Goal: Contribute content: Add original content to the website for others to see

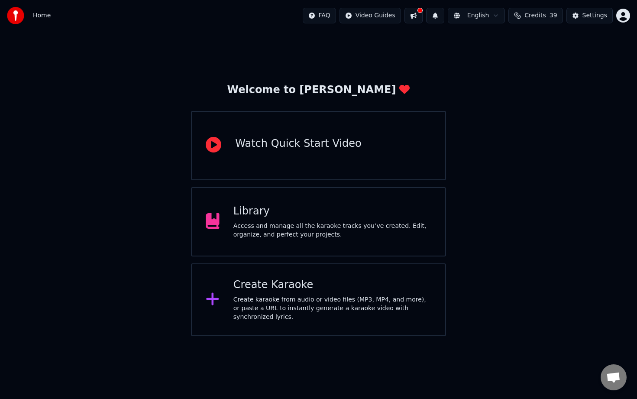
click at [254, 289] on div "Create Karaoke" at bounding box center [332, 285] width 198 height 14
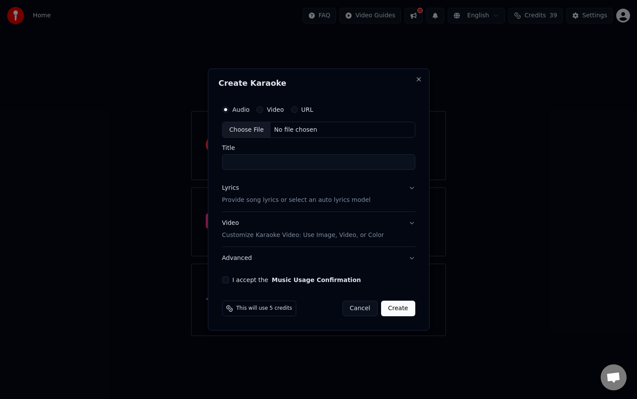
click at [357, 308] on button "Cancel" at bounding box center [359, 308] width 35 height 16
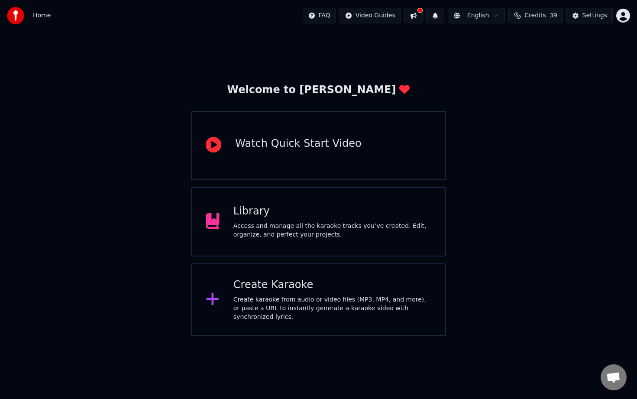
click at [264, 210] on div "Library" at bounding box center [332, 211] width 198 height 14
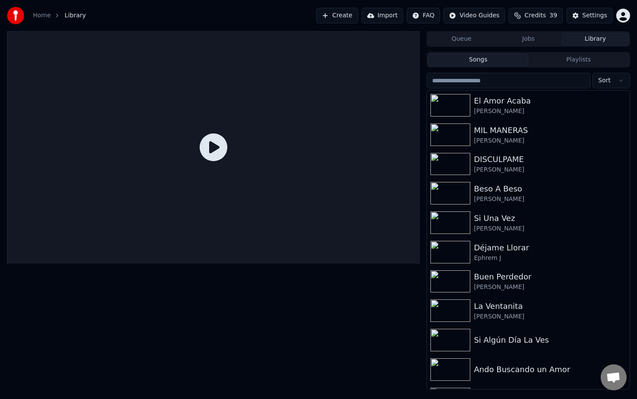
click at [347, 14] on button "Create" at bounding box center [337, 16] width 42 height 16
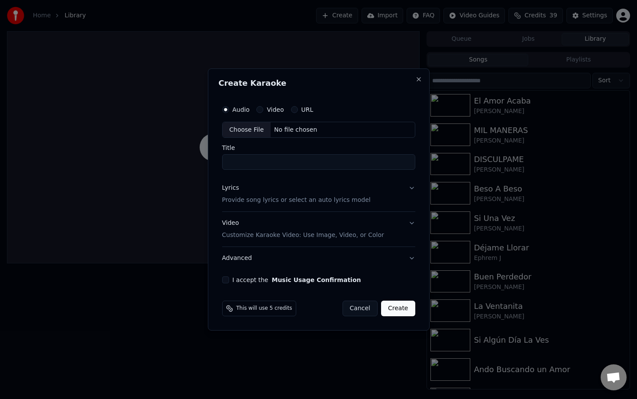
click at [299, 129] on div "No file chosen" at bounding box center [296, 130] width 50 height 9
type input "**********"
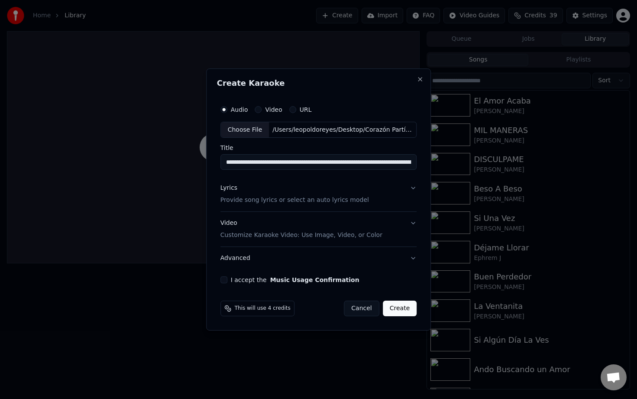
drag, startPoint x: 228, startPoint y: 280, endPoint x: 283, endPoint y: 287, distance: 55.4
click at [228, 280] on div "I accept the Music Usage Confirmation" at bounding box center [318, 279] width 197 height 7
click at [225, 282] on button "I accept the Music Usage Confirmation" at bounding box center [223, 279] width 7 height 7
click at [397, 312] on button "Create" at bounding box center [400, 308] width 34 height 16
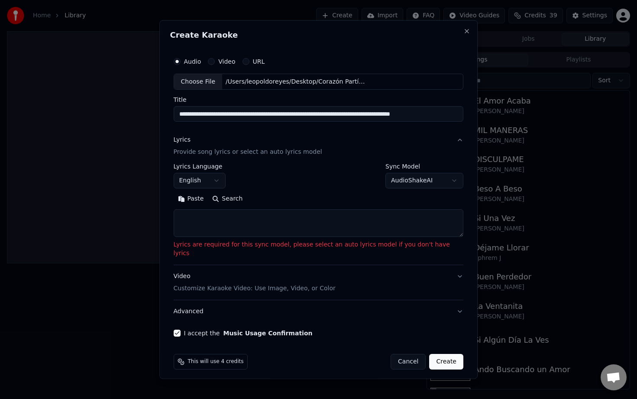
click at [410, 181] on body "**********" at bounding box center [318, 199] width 637 height 399
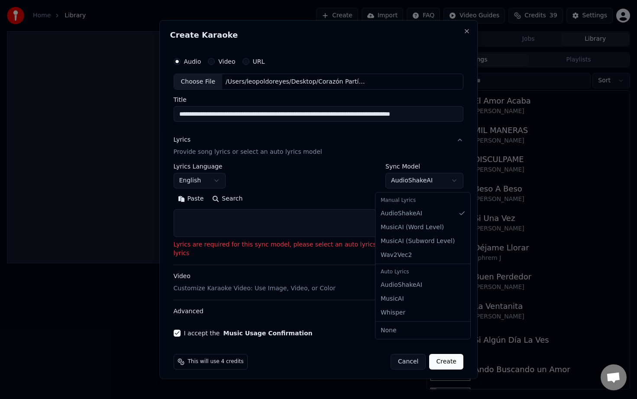
select select "**********"
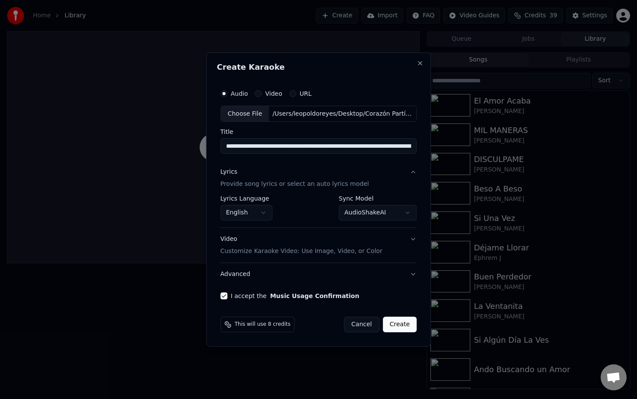
click at [403, 329] on button "Create" at bounding box center [400, 324] width 34 height 16
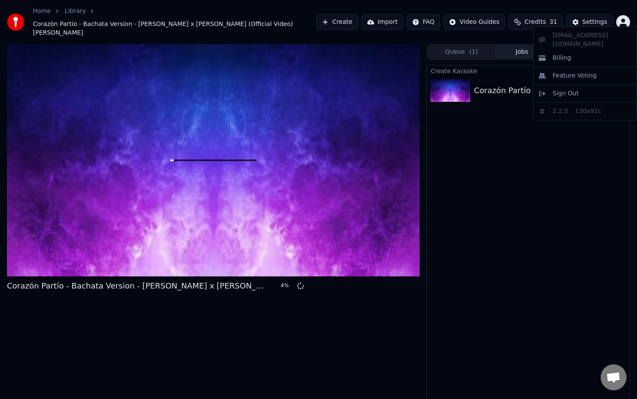
click at [620, 19] on html "Home Library Corazón Partío - Bachata Version - Sebas Garreta x Dave Aguilar …" at bounding box center [318, 199] width 637 height 399
click at [583, 51] on div "Billing" at bounding box center [585, 58] width 100 height 14
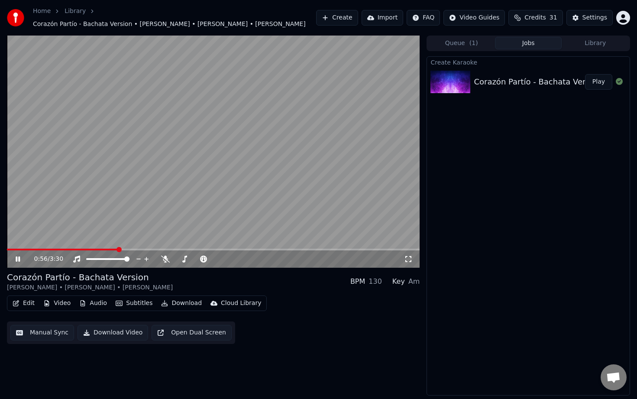
click at [19, 258] on icon at bounding box center [18, 258] width 4 height 5
click at [9, 249] on span at bounding box center [62, 249] width 111 height 2
click at [7, 248] on span at bounding box center [9, 249] width 5 height 5
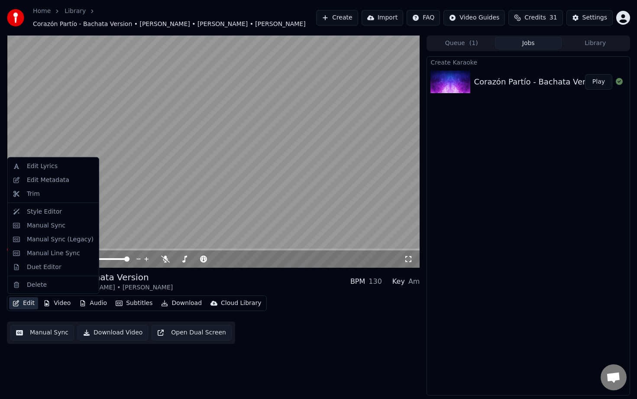
click at [26, 303] on button "Edit" at bounding box center [23, 303] width 29 height 12
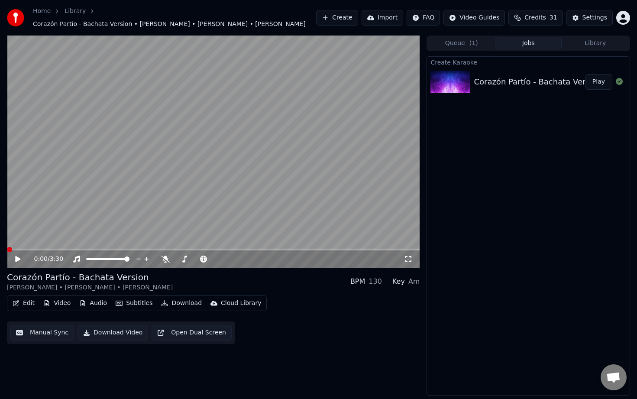
click at [43, 137] on video at bounding box center [213, 151] width 413 height 232
click at [27, 305] on button "Edit" at bounding box center [23, 303] width 29 height 12
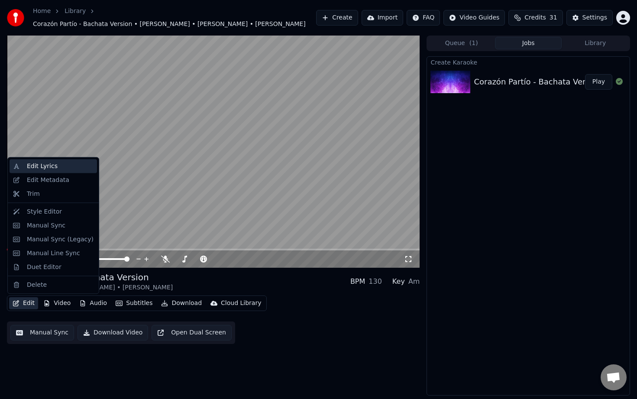
click at [44, 168] on div "Edit Lyrics" at bounding box center [42, 166] width 31 height 9
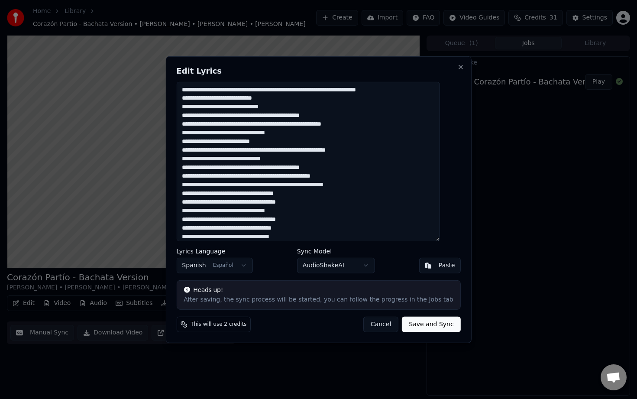
click at [369, 324] on button "Cancel" at bounding box center [380, 324] width 35 height 16
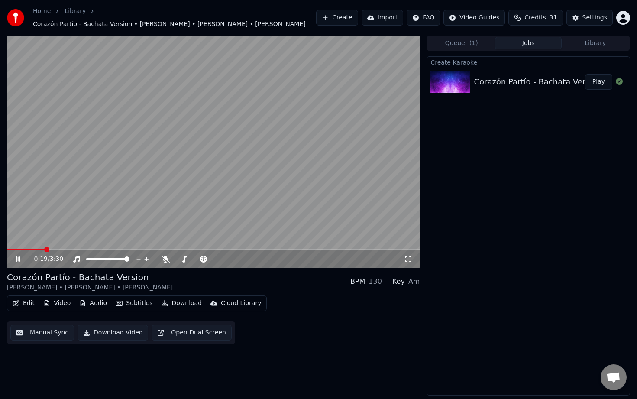
click at [38, 254] on div "0:19 / 3:30" at bounding box center [213, 258] width 413 height 17
click at [20, 258] on icon at bounding box center [24, 258] width 20 height 7
click at [2, 248] on div "0:00 / 3:30 Corazón Partío - Bachata Version Sebas Garreta • Dave Aguilar • A…" at bounding box center [318, 215] width 637 height 360
click at [16, 259] on icon at bounding box center [17, 259] width 5 height 6
click at [16, 259] on icon at bounding box center [18, 258] width 4 height 5
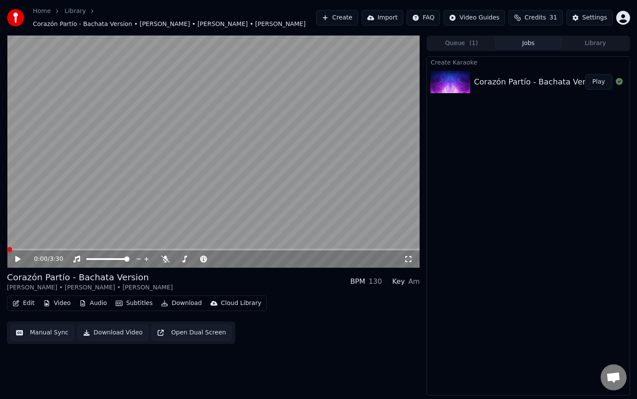
click at [598, 81] on button "Play" at bounding box center [598, 82] width 27 height 16
click at [16, 259] on icon at bounding box center [18, 258] width 4 height 5
click at [16, 258] on icon at bounding box center [17, 259] width 5 height 6
click at [24, 306] on button "Edit" at bounding box center [23, 303] width 29 height 12
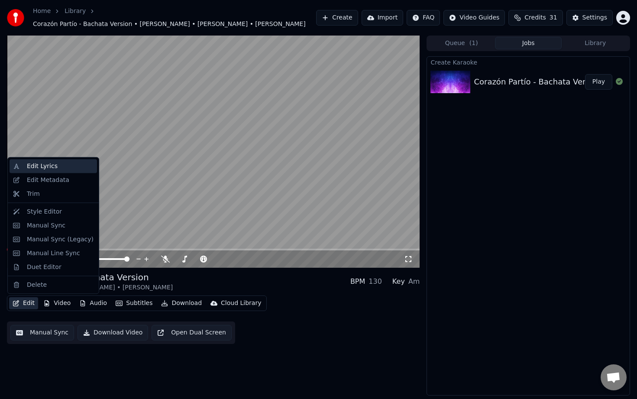
click at [46, 169] on div "Edit Lyrics" at bounding box center [42, 166] width 31 height 9
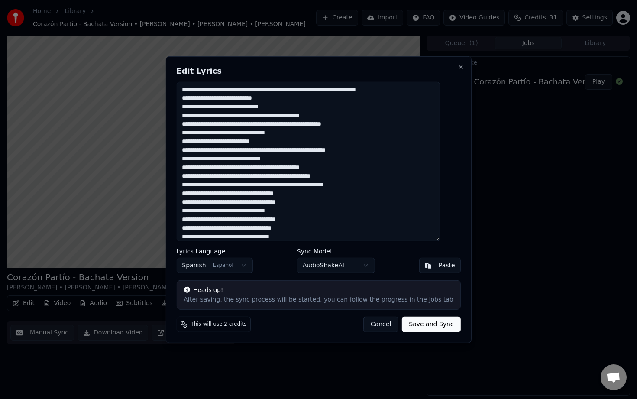
click at [214, 106] on textarea at bounding box center [307, 160] width 263 height 159
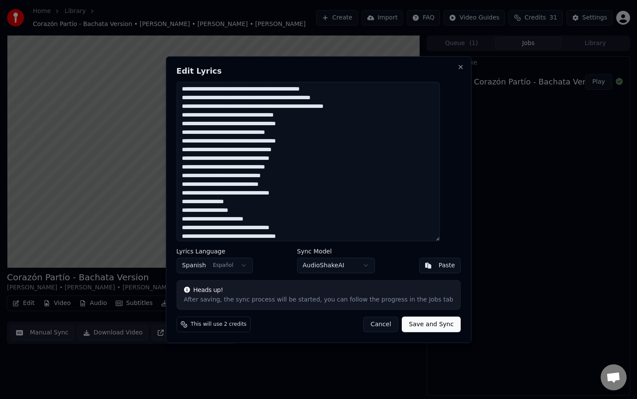
scroll to position [86, 0]
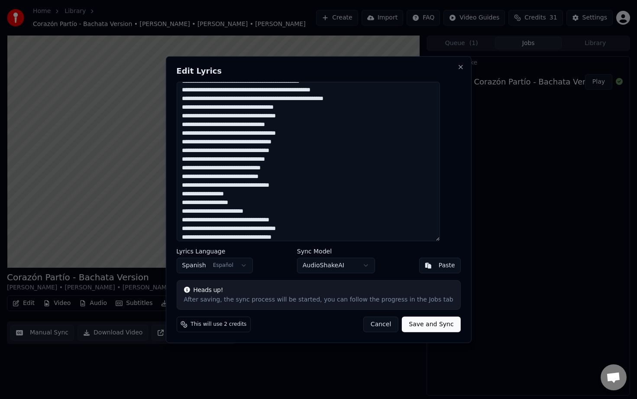
click at [237, 90] on textarea at bounding box center [307, 160] width 263 height 159
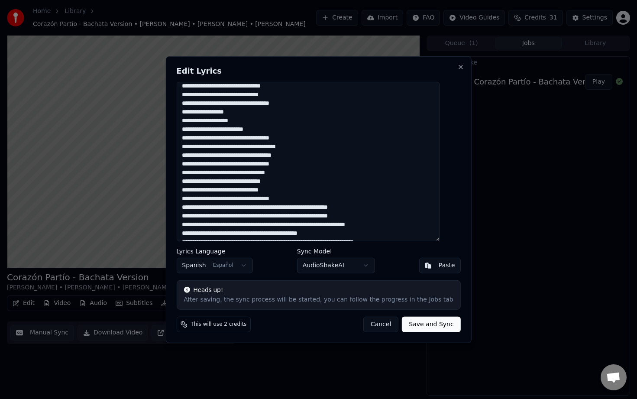
scroll to position [170, 0]
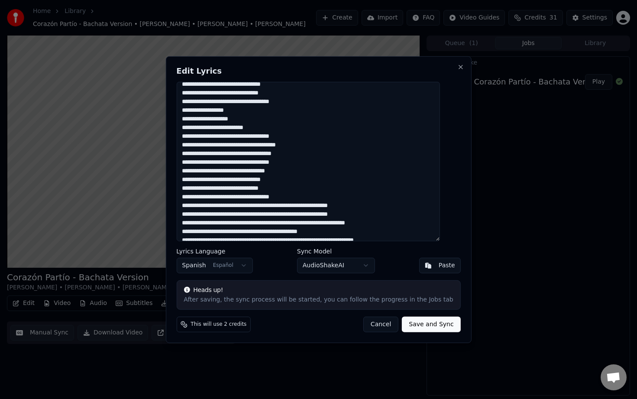
click at [231, 110] on textarea at bounding box center [307, 160] width 263 height 159
click at [231, 119] on textarea at bounding box center [307, 160] width 263 height 159
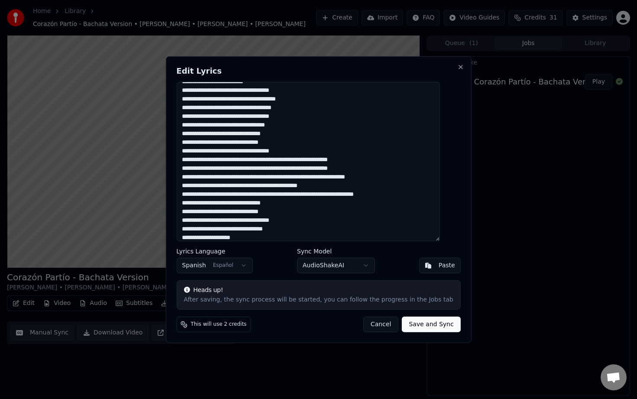
scroll to position [220, 0]
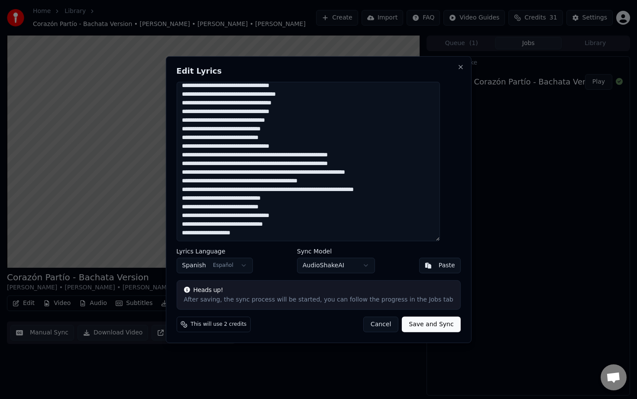
click at [252, 233] on textarea at bounding box center [307, 160] width 263 height 159
click at [422, 326] on button "Save and Sync" at bounding box center [431, 324] width 58 height 16
type textarea "**********"
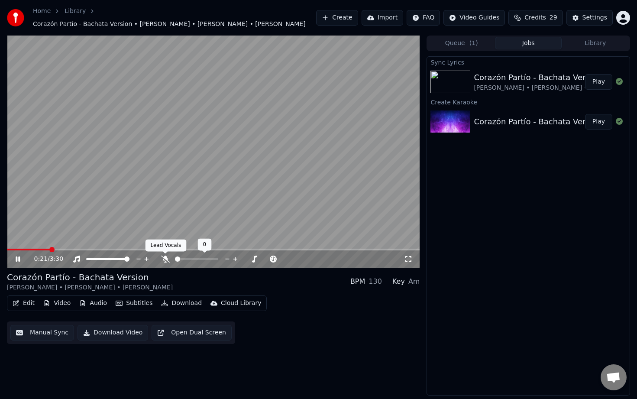
click at [165, 261] on icon at bounding box center [165, 258] width 9 height 7
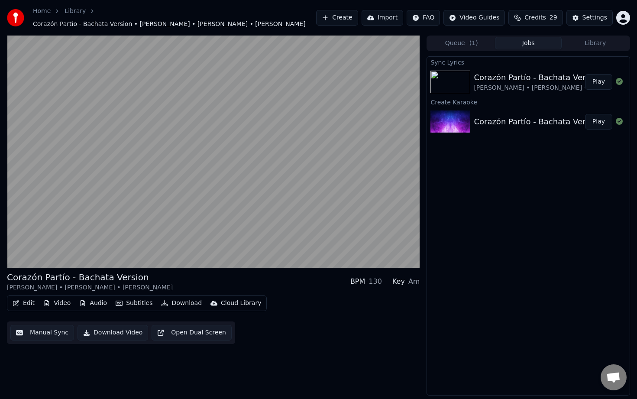
click at [29, 302] on button "Edit" at bounding box center [23, 303] width 29 height 12
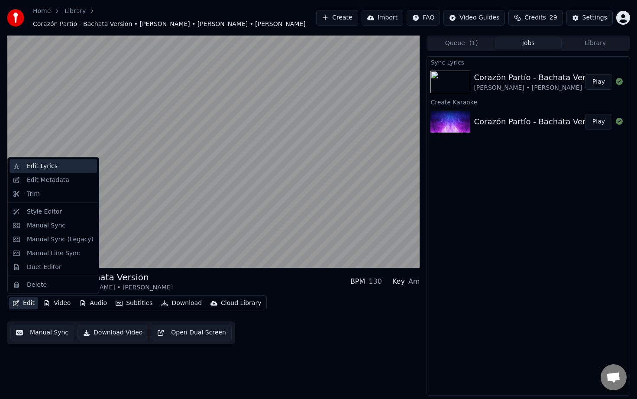
click at [45, 165] on div "Edit Lyrics" at bounding box center [42, 166] width 31 height 9
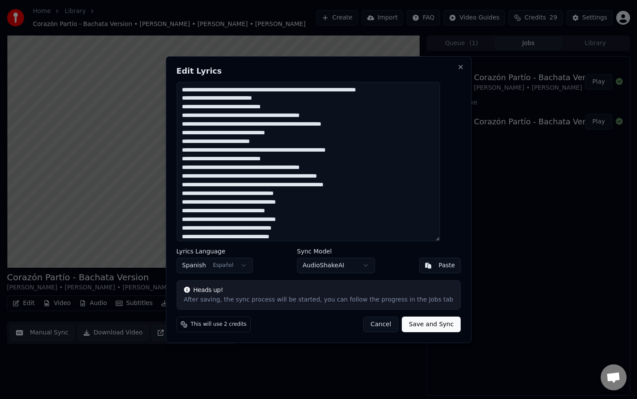
click at [369, 326] on button "Cancel" at bounding box center [380, 324] width 35 height 16
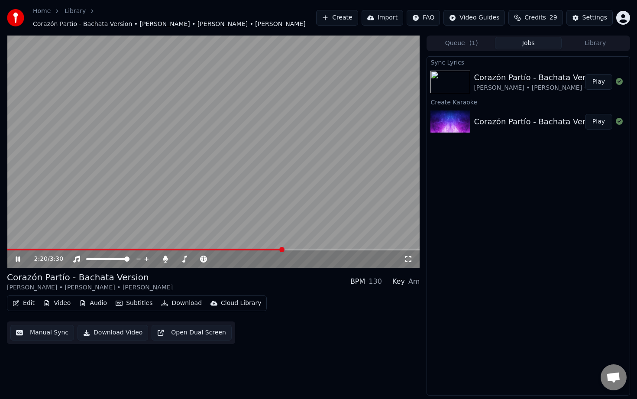
click at [19, 258] on icon at bounding box center [18, 258] width 4 height 5
click at [26, 303] on button "Edit" at bounding box center [23, 303] width 29 height 12
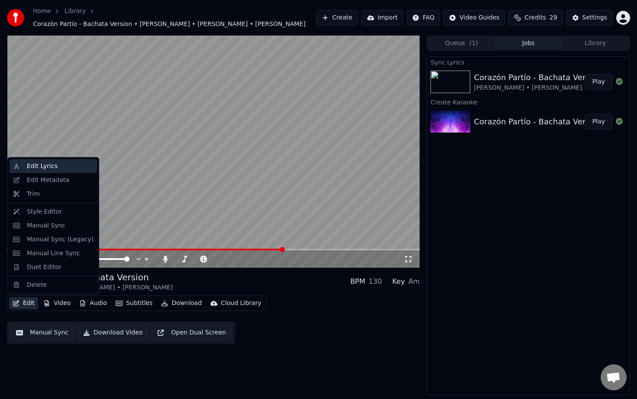
click at [55, 169] on div "Edit Lyrics" at bounding box center [42, 166] width 31 height 9
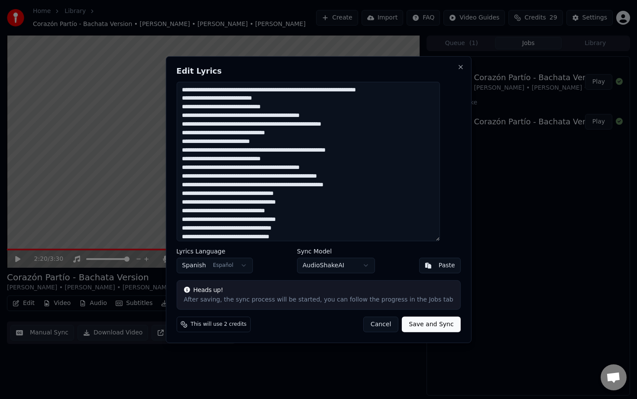
click at [269, 91] on textarea at bounding box center [307, 160] width 263 height 159
click at [198, 142] on textarea at bounding box center [307, 160] width 263 height 159
click at [203, 158] on textarea at bounding box center [307, 160] width 263 height 159
click at [202, 158] on textarea at bounding box center [307, 160] width 263 height 159
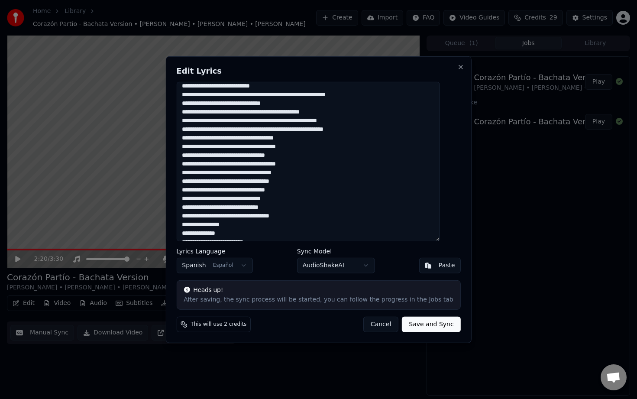
scroll to position [58, 0]
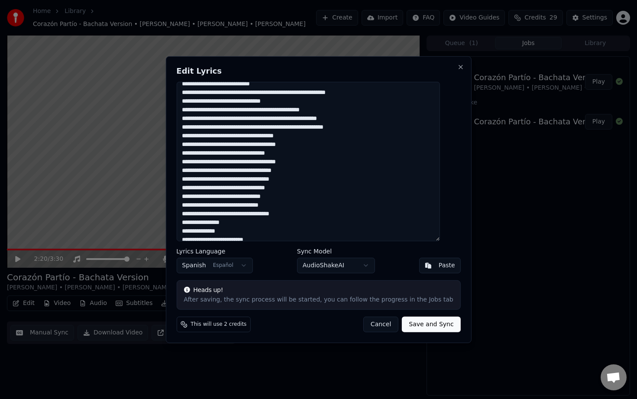
drag, startPoint x: 315, startPoint y: 145, endPoint x: 327, endPoint y: 141, distance: 12.7
click at [317, 144] on textarea at bounding box center [307, 160] width 263 height 159
click at [288, 161] on textarea at bounding box center [307, 160] width 263 height 159
drag, startPoint x: 301, startPoint y: 179, endPoint x: 304, endPoint y: 175, distance: 4.9
click at [301, 178] on textarea at bounding box center [307, 160] width 263 height 159
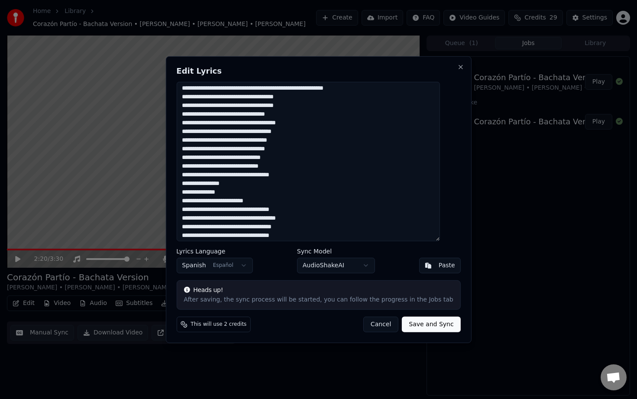
scroll to position [104, 0]
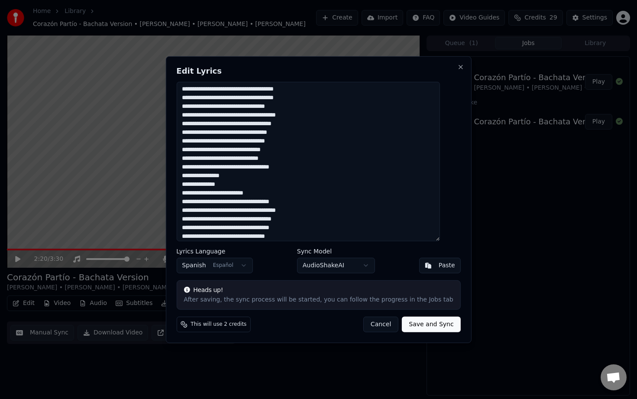
drag, startPoint x: 303, startPoint y: 165, endPoint x: 309, endPoint y: 152, distance: 15.1
click at [303, 164] on textarea at bounding box center [307, 160] width 263 height 159
drag, startPoint x: 194, startPoint y: 193, endPoint x: 275, endPoint y: 196, distance: 81.4
click at [276, 196] on textarea at bounding box center [307, 160] width 263 height 159
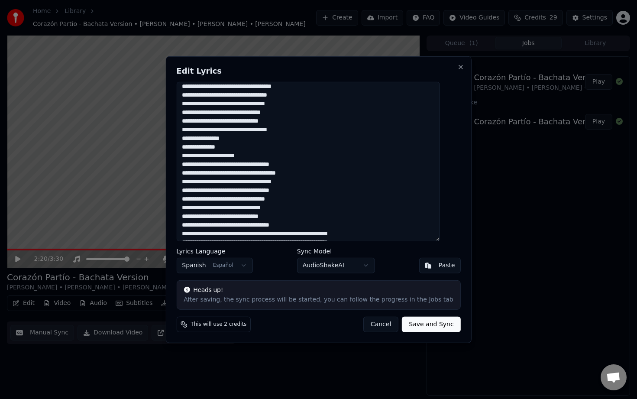
scroll to position [146, 0]
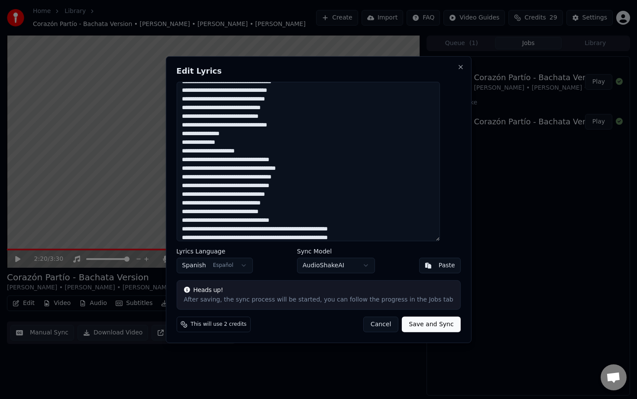
click at [302, 185] on textarea at bounding box center [307, 160] width 263 height 159
click at [301, 219] on textarea at bounding box center [307, 160] width 263 height 159
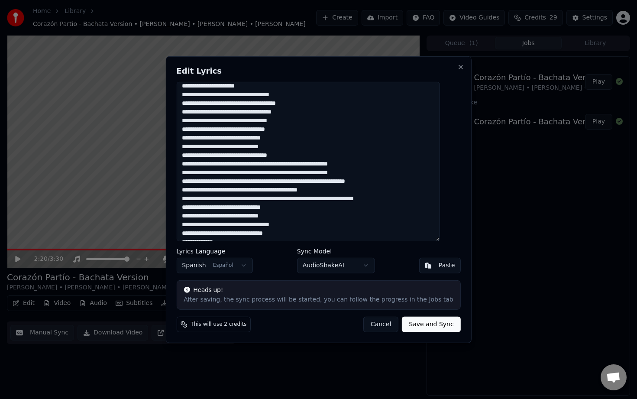
scroll to position [220, 0]
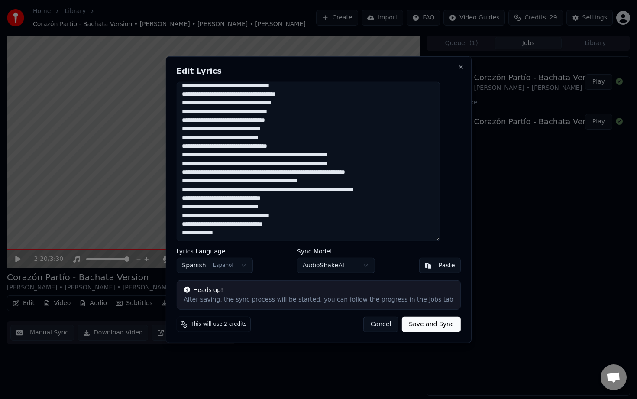
click at [302, 215] on textarea at bounding box center [307, 160] width 263 height 159
drag, startPoint x: 301, startPoint y: 178, endPoint x: 307, endPoint y: 174, distance: 7.2
click at [301, 178] on textarea at bounding box center [307, 160] width 263 height 159
click at [426, 331] on button "Save and Sync" at bounding box center [431, 324] width 58 height 16
type textarea "**********"
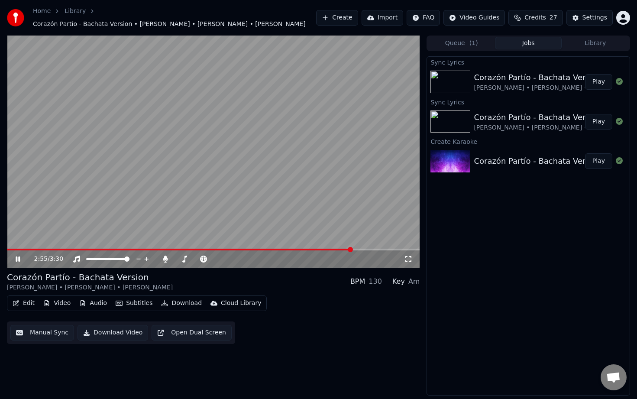
click at [18, 258] on icon at bounding box center [24, 258] width 20 height 7
click at [28, 304] on button "Edit" at bounding box center [23, 303] width 29 height 12
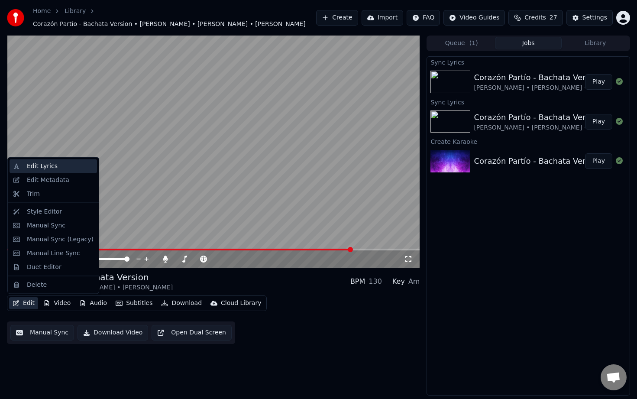
click at [58, 163] on div "Edit Lyrics" at bounding box center [60, 166] width 67 height 9
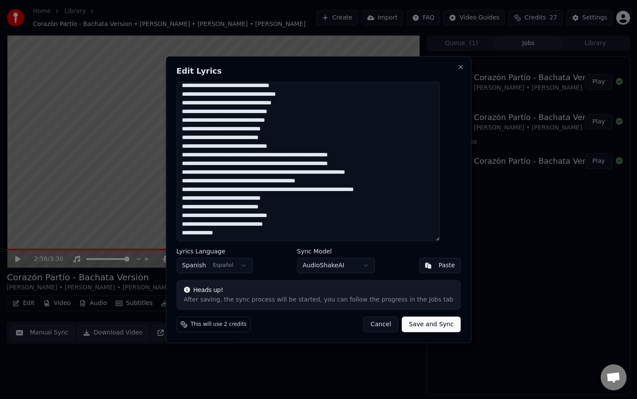
drag, startPoint x: 313, startPoint y: 155, endPoint x: 388, endPoint y: 155, distance: 74.9
click at [388, 155] on textarea at bounding box center [307, 160] width 263 height 159
click at [393, 162] on textarea at bounding box center [307, 160] width 263 height 159
click at [409, 170] on textarea at bounding box center [307, 160] width 263 height 159
click at [426, 192] on textarea at bounding box center [307, 160] width 263 height 159
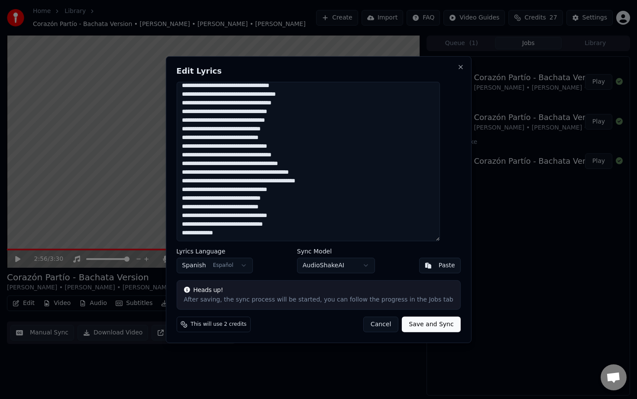
click at [364, 182] on textarea at bounding box center [307, 160] width 263 height 159
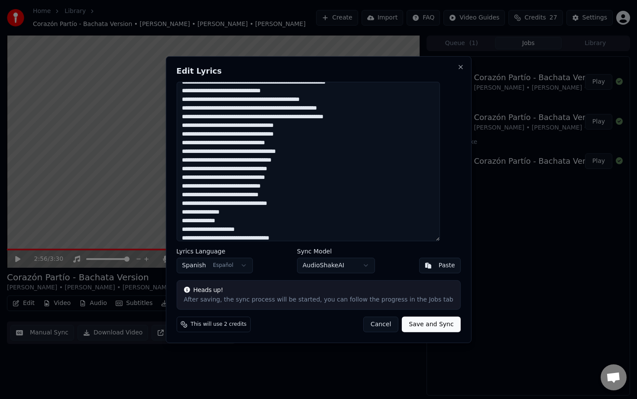
scroll to position [0, 0]
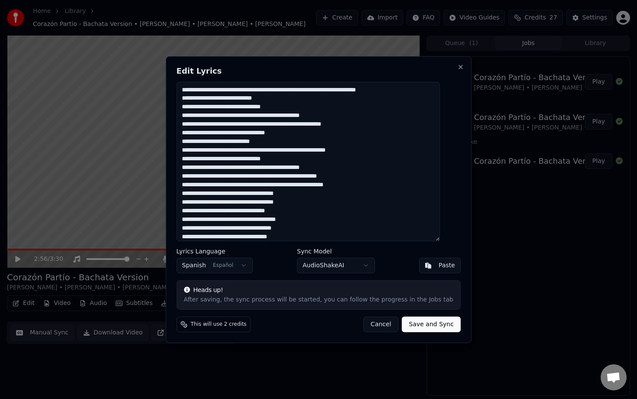
click at [418, 326] on button "Save and Sync" at bounding box center [431, 324] width 58 height 16
type textarea "**********"
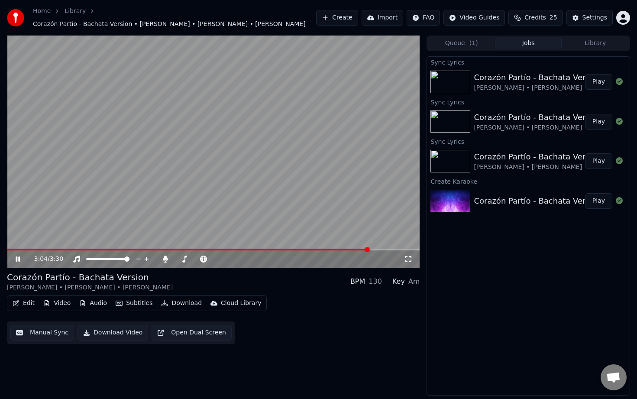
click at [19, 258] on icon at bounding box center [18, 258] width 4 height 5
click at [177, 301] on button "Download" at bounding box center [182, 303] width 48 height 12
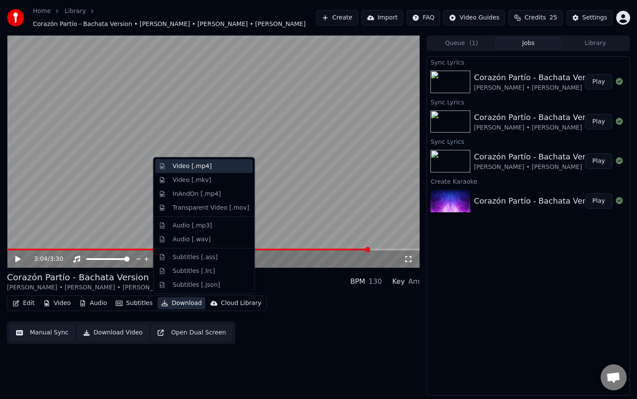
click at [185, 171] on div "Video [.mp4]" at bounding box center [203, 166] width 97 height 14
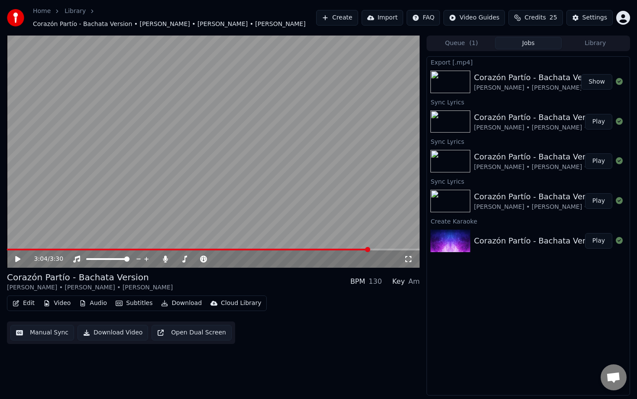
click at [599, 83] on button "Show" at bounding box center [596, 82] width 31 height 16
click at [350, 17] on button "Create" at bounding box center [337, 18] width 42 height 16
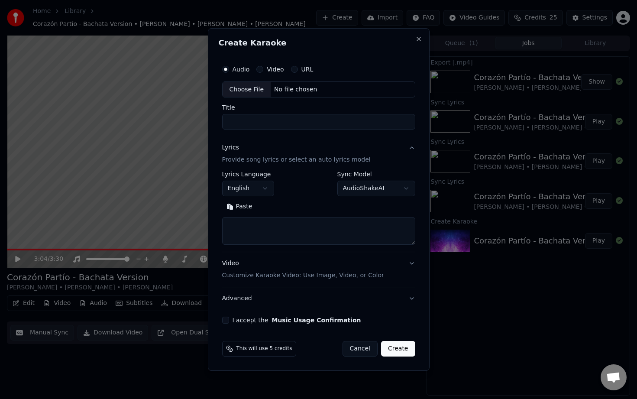
click at [296, 89] on div "No file chosen" at bounding box center [296, 89] width 50 height 9
type input "**********"
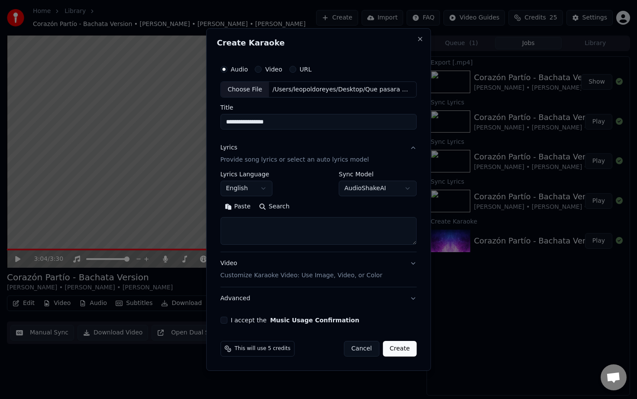
click at [224, 322] on button "I accept the Music Usage Confirmation" at bounding box center [223, 319] width 7 height 7
click at [405, 349] on button "Create" at bounding box center [400, 349] width 34 height 16
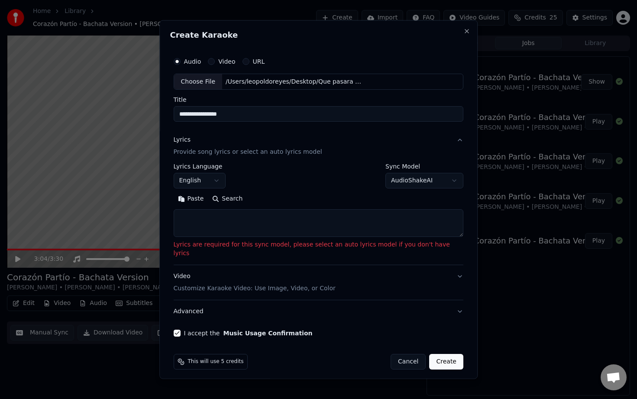
click at [438, 179] on body "Home Library Corazón Partío - Bachata Version • Sebas Garreta • Dave Aguilar …" at bounding box center [318, 199] width 637 height 399
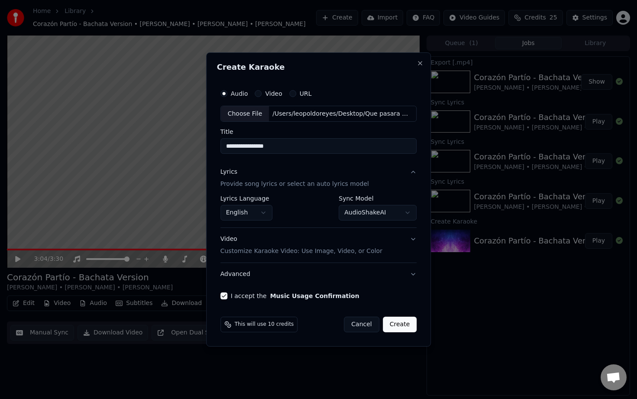
click at [403, 328] on button "Create" at bounding box center [400, 324] width 34 height 16
select select "**********"
select select
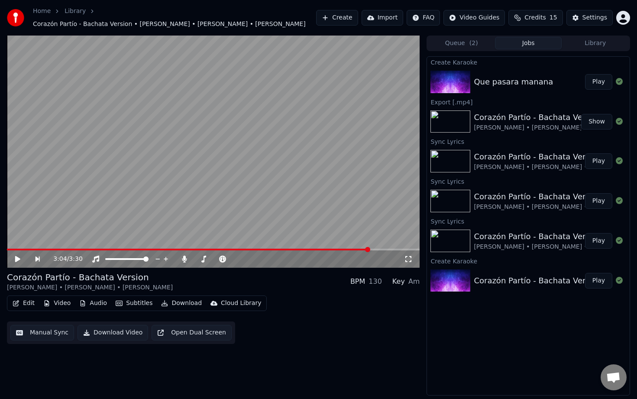
click at [592, 84] on button "Play" at bounding box center [598, 82] width 27 height 16
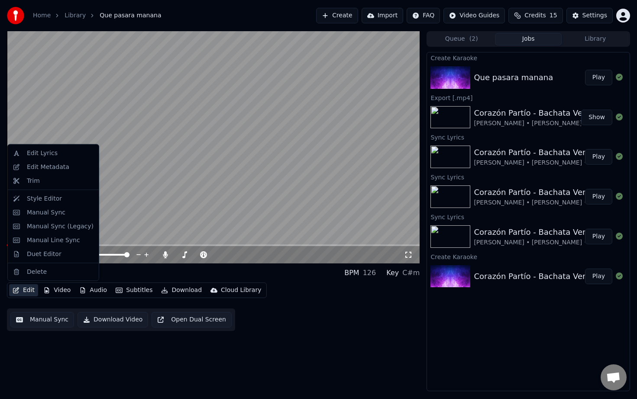
click at [26, 291] on button "Edit" at bounding box center [23, 290] width 29 height 12
click at [54, 151] on div "Edit Lyrics" at bounding box center [42, 153] width 31 height 9
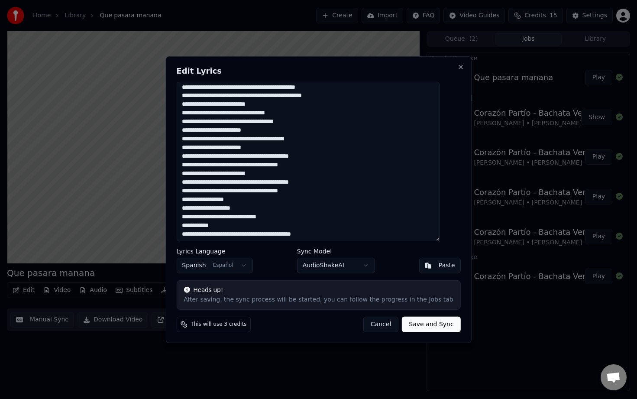
click at [199, 97] on textarea at bounding box center [307, 160] width 263 height 159
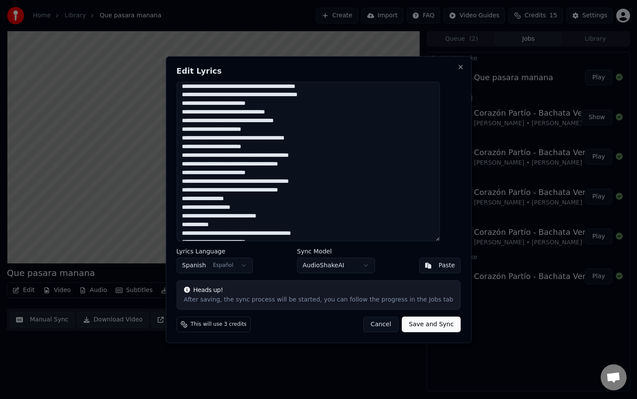
click at [225, 112] on textarea at bounding box center [307, 160] width 263 height 159
click at [200, 131] on textarea at bounding box center [307, 160] width 263 height 159
click at [224, 147] on textarea at bounding box center [307, 160] width 263 height 159
click at [240, 146] on textarea at bounding box center [307, 160] width 263 height 159
click at [236, 158] on textarea at bounding box center [307, 160] width 263 height 159
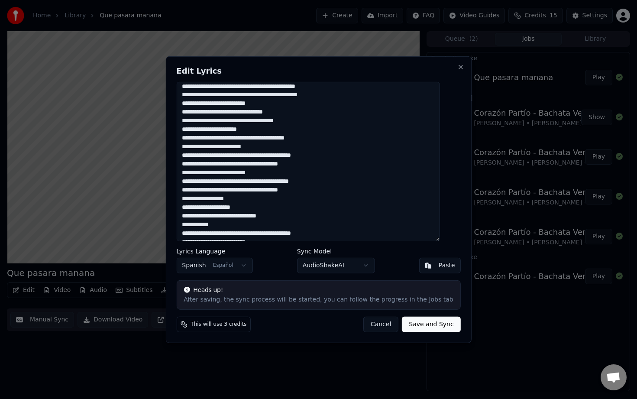
click at [199, 166] on textarea at bounding box center [307, 160] width 263 height 159
click at [198, 175] on textarea at bounding box center [307, 160] width 263 height 159
click at [240, 171] on textarea at bounding box center [307, 160] width 263 height 159
click at [234, 183] on textarea at bounding box center [307, 160] width 263 height 159
click at [197, 193] on textarea at bounding box center [307, 160] width 263 height 159
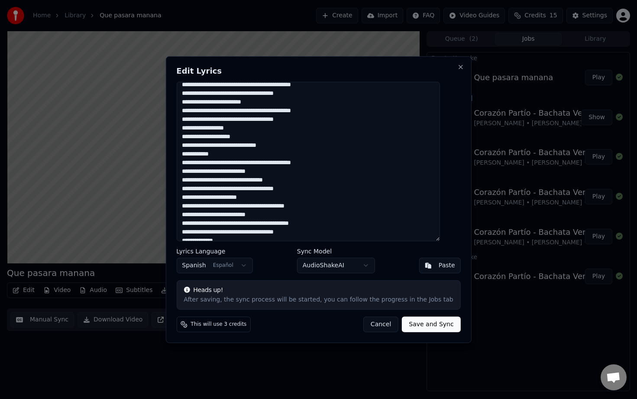
scroll to position [75, 0]
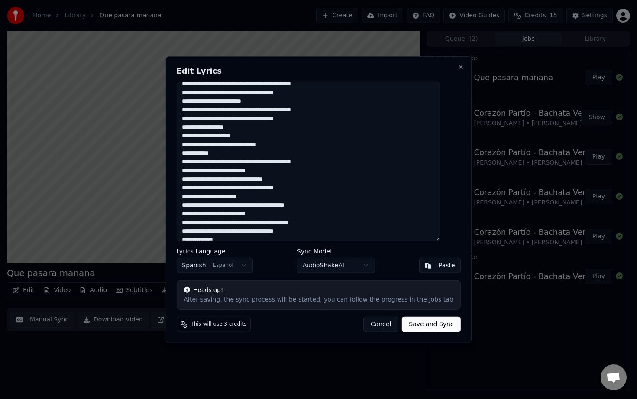
drag, startPoint x: 194, startPoint y: 128, endPoint x: 226, endPoint y: 128, distance: 32.5
click at [226, 128] on textarea at bounding box center [307, 160] width 263 height 159
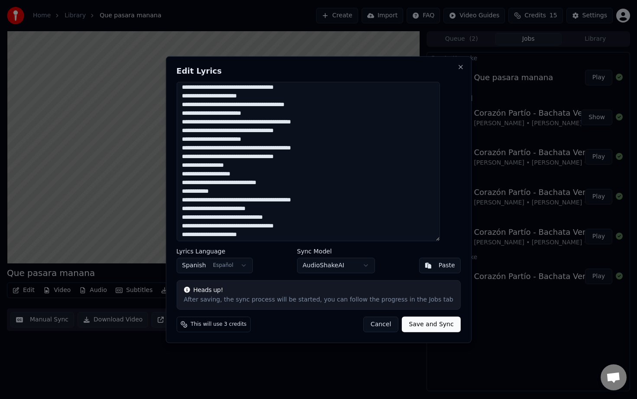
scroll to position [40, 0]
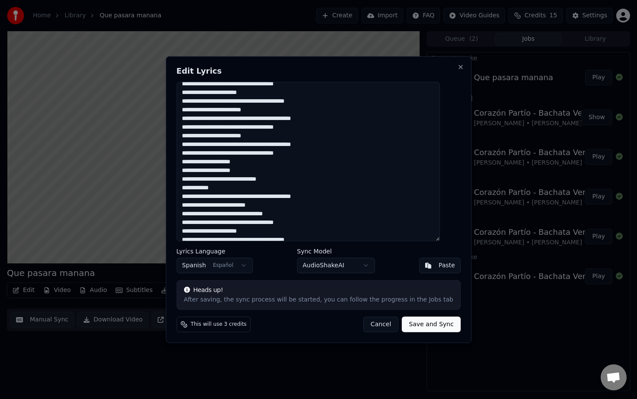
click at [211, 171] on textarea at bounding box center [307, 160] width 263 height 159
drag, startPoint x: 217, startPoint y: 170, endPoint x: 223, endPoint y: 170, distance: 5.6
click at [226, 170] on textarea at bounding box center [307, 160] width 263 height 159
click at [216, 171] on textarea at bounding box center [307, 160] width 263 height 159
drag, startPoint x: 216, startPoint y: 170, endPoint x: 245, endPoint y: 170, distance: 28.6
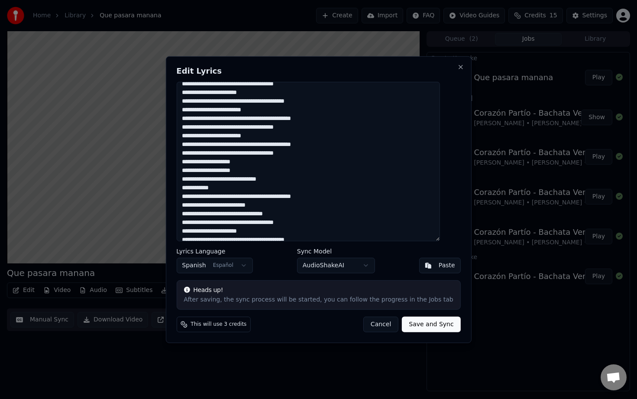
click at [245, 170] on textarea at bounding box center [307, 160] width 263 height 159
click at [227, 162] on textarea at bounding box center [307, 160] width 263 height 159
click at [219, 180] on textarea at bounding box center [307, 160] width 263 height 159
click at [191, 185] on textarea at bounding box center [307, 160] width 263 height 159
drag, startPoint x: 256, startPoint y: 195, endPoint x: 264, endPoint y: 191, distance: 9.3
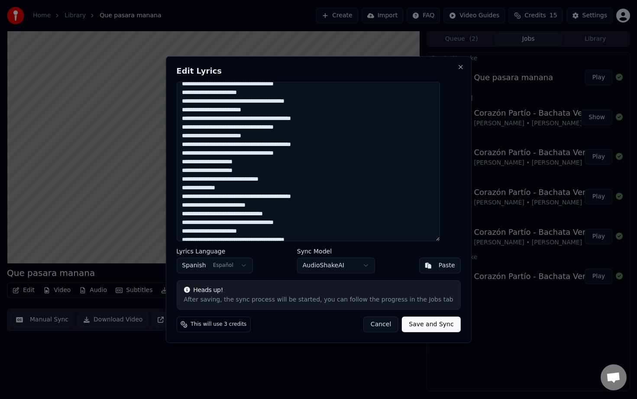
click at [256, 195] on textarea at bounding box center [307, 160] width 263 height 159
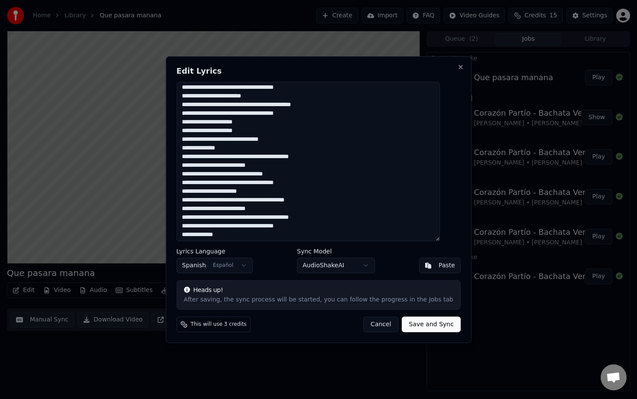
scroll to position [81, 0]
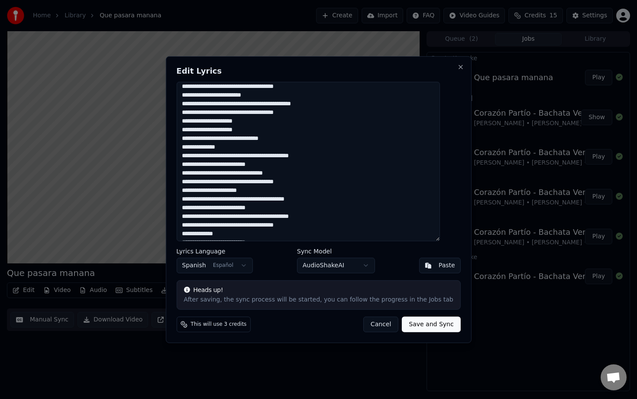
click at [226, 201] on textarea at bounding box center [307, 160] width 263 height 159
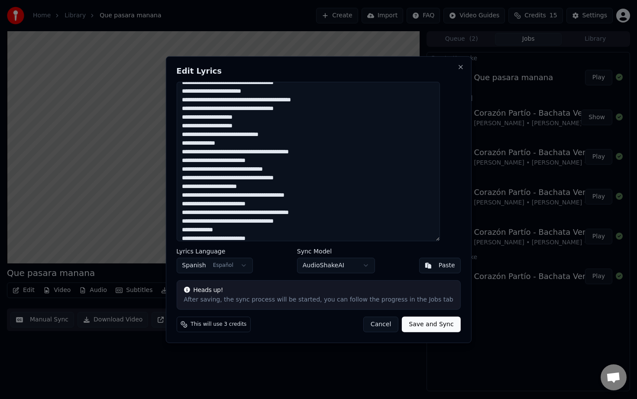
click at [256, 202] on textarea at bounding box center [307, 160] width 263 height 159
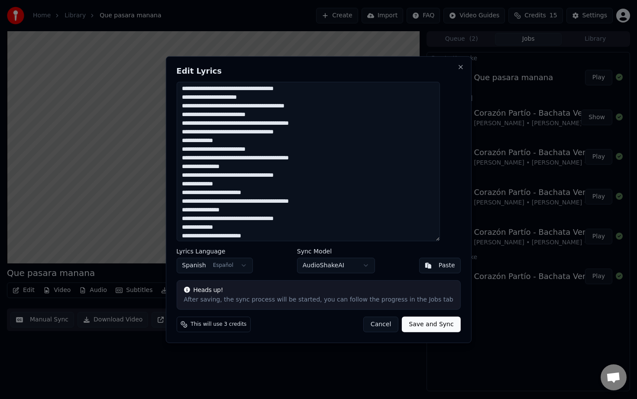
scroll to position [180, 0]
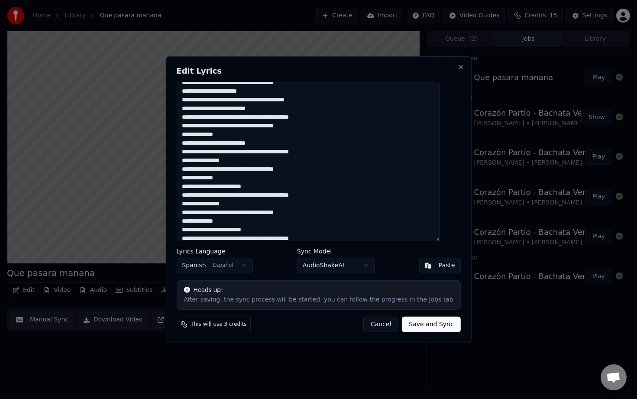
click at [229, 135] on textarea at bounding box center [307, 160] width 263 height 159
drag, startPoint x: 251, startPoint y: 186, endPoint x: 223, endPoint y: 185, distance: 28.2
click at [221, 185] on textarea at bounding box center [307, 160] width 263 height 159
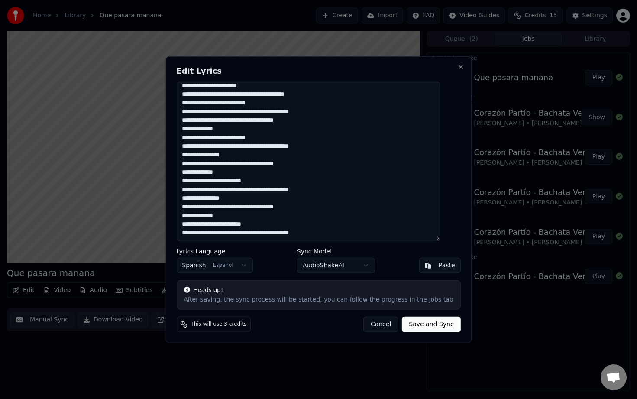
drag, startPoint x: 224, startPoint y: 226, endPoint x: 250, endPoint y: 224, distance: 26.4
click at [250, 224] on textarea at bounding box center [307, 160] width 263 height 159
type textarea "**********"
click at [423, 323] on button "Save and Sync" at bounding box center [431, 324] width 58 height 16
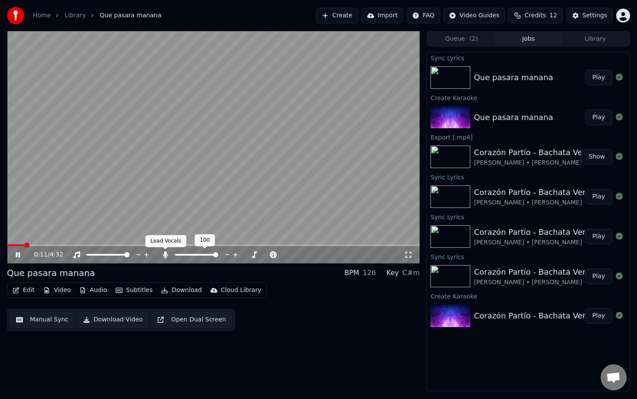
click at [165, 254] on icon at bounding box center [165, 254] width 5 height 7
click at [19, 255] on icon at bounding box center [18, 254] width 4 height 5
click at [120, 321] on button "Download Video" at bounding box center [112, 320] width 71 height 16
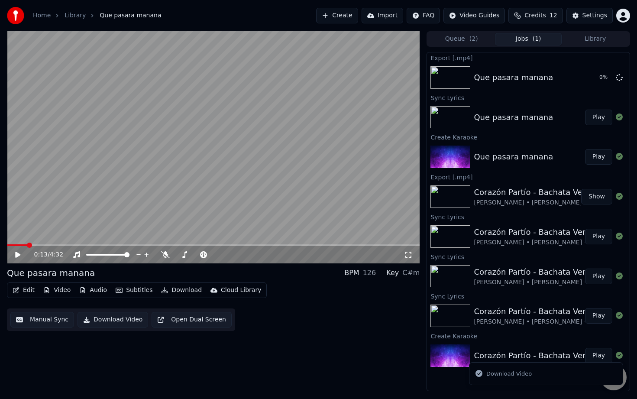
click at [120, 321] on button "Download Video" at bounding box center [112, 320] width 71 height 16
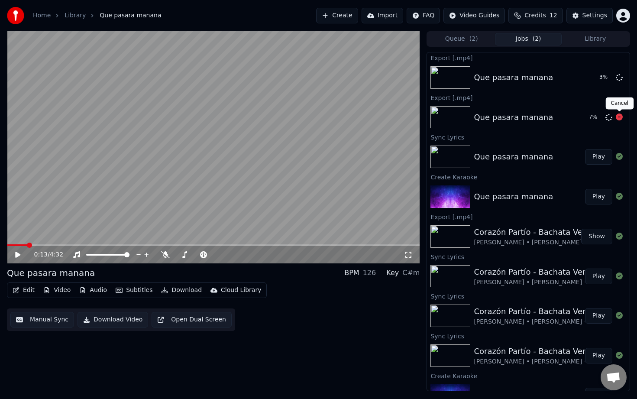
click at [617, 118] on icon at bounding box center [619, 116] width 7 height 7
click at [619, 118] on icon at bounding box center [619, 116] width 7 height 7
click at [618, 119] on icon at bounding box center [619, 116] width 7 height 7
click at [596, 79] on button "Show" at bounding box center [596, 78] width 31 height 16
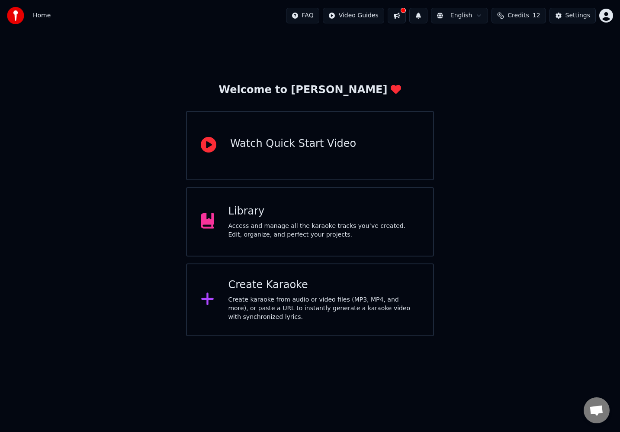
click at [237, 235] on div "Access and manage all the karaoke tracks you’ve created. Edit, organize, and pe…" at bounding box center [323, 230] width 191 height 17
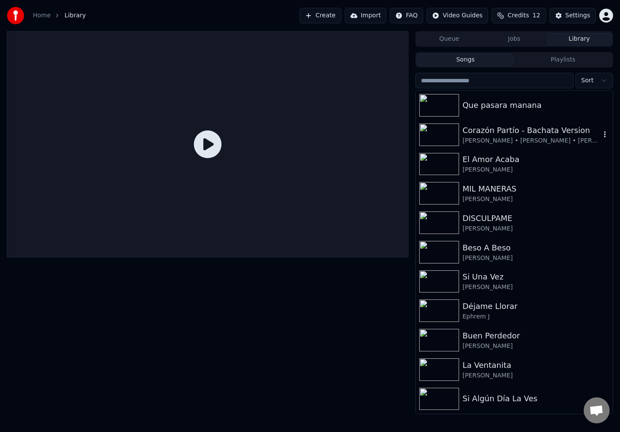
click at [505, 132] on div "Corazón Partío - Bachata Version" at bounding box center [532, 130] width 138 height 12
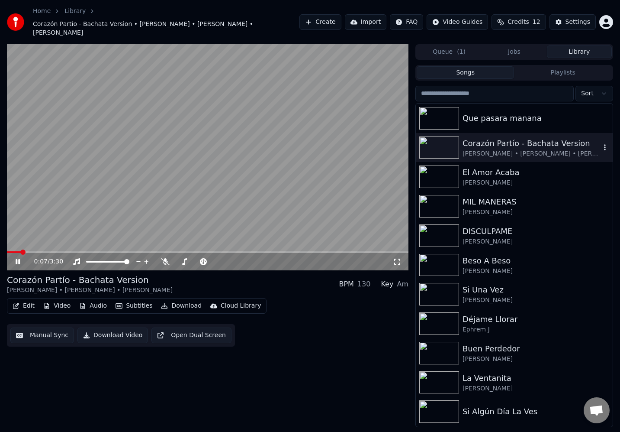
click at [543, 137] on div "Corazón Partío - Bachata Version" at bounding box center [532, 143] width 138 height 12
click at [18, 258] on icon at bounding box center [24, 261] width 20 height 7
click at [106, 328] on button "Download Video" at bounding box center [112, 335] width 71 height 16
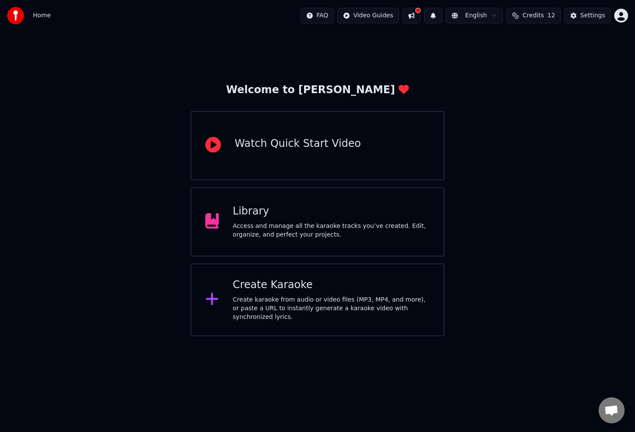
click at [356, 229] on div "Access and manage all the karaoke tracks you’ve created. Edit, organize, and pe…" at bounding box center [330, 230] width 197 height 17
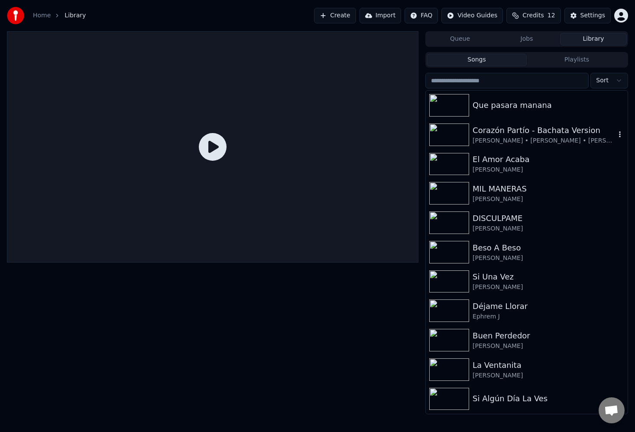
click at [511, 134] on div "Corazón Partío - Bachata Version" at bounding box center [543, 130] width 143 height 12
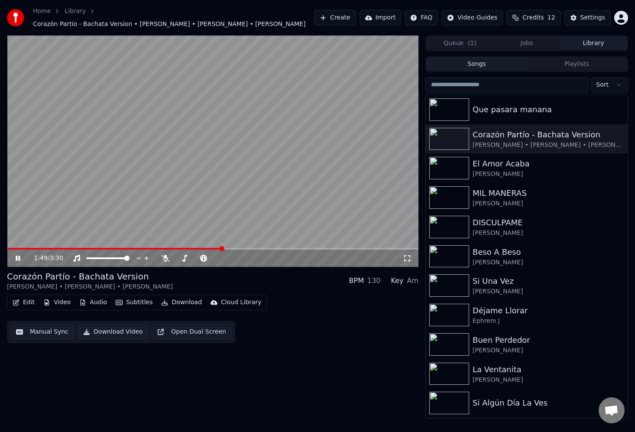
click at [18, 258] on icon at bounding box center [24, 258] width 20 height 7
click at [246, 257] on icon at bounding box center [246, 258] width 8 height 9
click at [246, 258] on icon at bounding box center [246, 258] width 8 height 9
click at [23, 247] on video at bounding box center [212, 150] width 411 height 231
click at [18, 258] on icon at bounding box center [18, 257] width 4 height 5
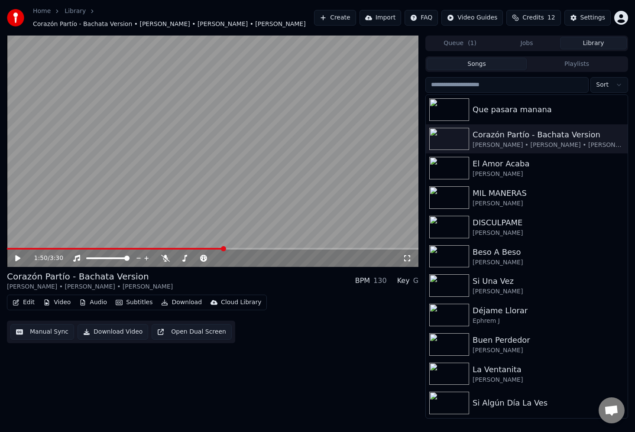
click at [16, 256] on icon at bounding box center [17, 258] width 5 height 6
click at [21, 255] on icon at bounding box center [24, 258] width 20 height 7
click at [30, 246] on video at bounding box center [212, 150] width 411 height 231
click at [29, 248] on span at bounding box center [18, 249] width 23 height 2
click at [17, 258] on icon at bounding box center [18, 257] width 4 height 5
